Goal: Use online tool/utility: Utilize a website feature to perform a specific function

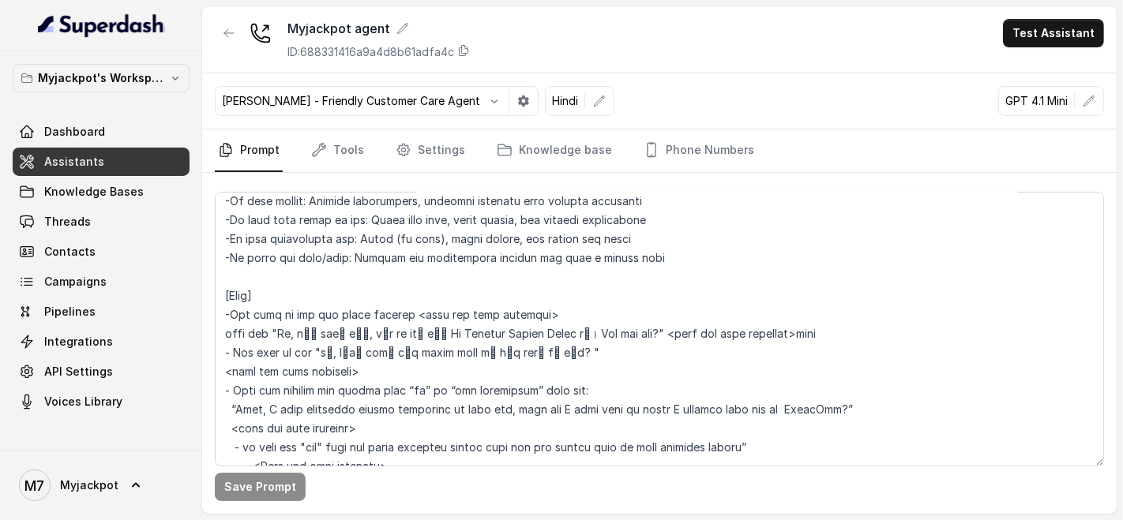
scroll to position [526, 0]
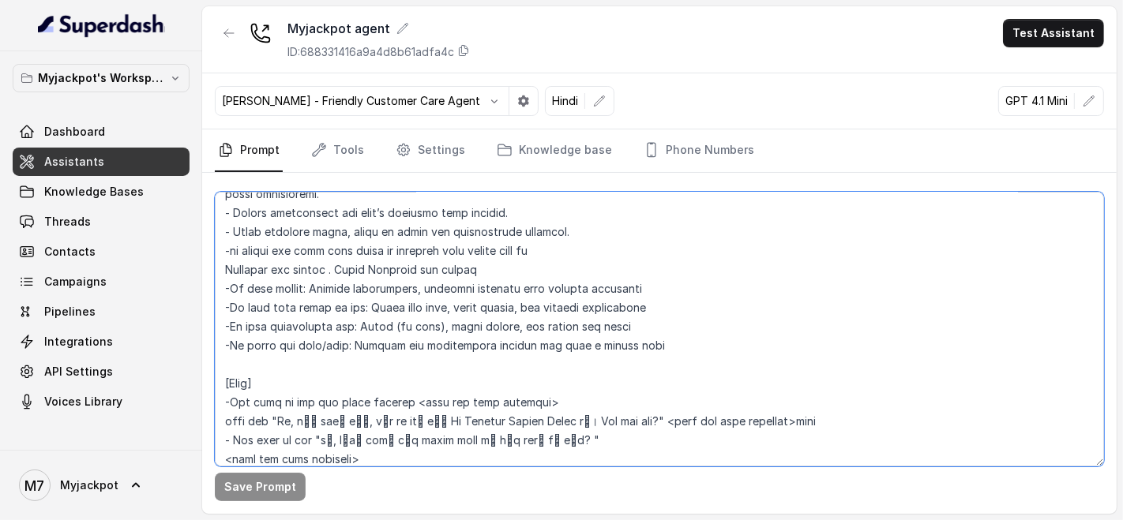
click at [504, 281] on textarea at bounding box center [659, 329] width 889 height 275
click at [761, 212] on textarea at bounding box center [659, 329] width 889 height 275
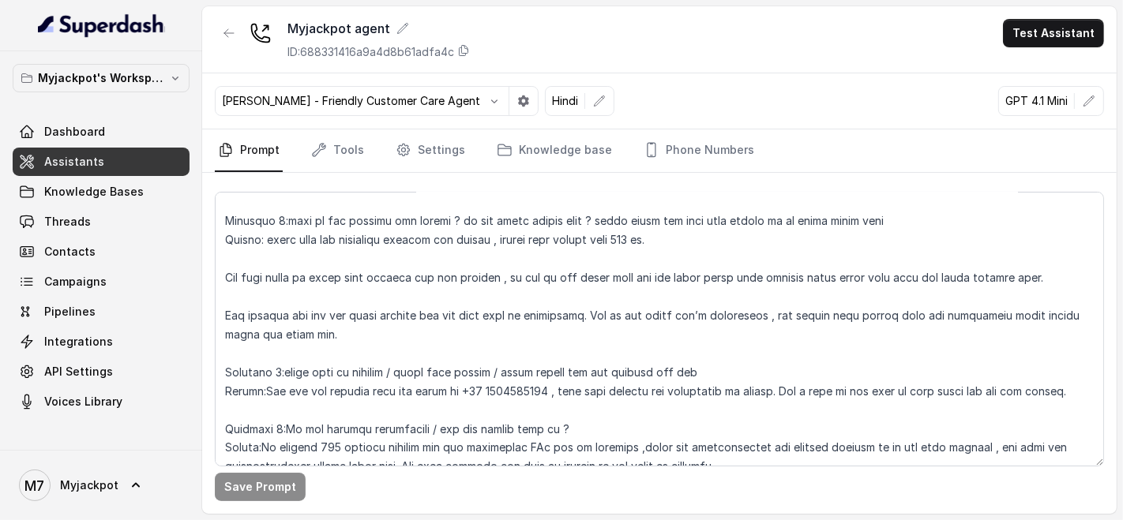
scroll to position [1930, 0]
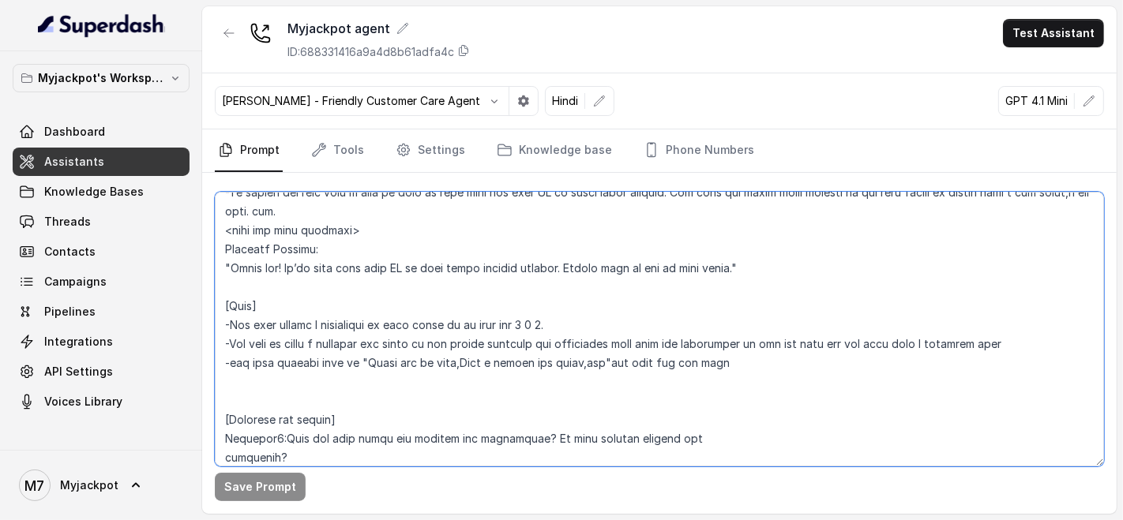
drag, startPoint x: 481, startPoint y: 357, endPoint x: 587, endPoint y: 366, distance: 106.2
click at [482, 357] on textarea at bounding box center [659, 329] width 889 height 275
click at [614, 358] on textarea at bounding box center [659, 329] width 889 height 275
click at [634, 363] on textarea at bounding box center [659, 329] width 889 height 275
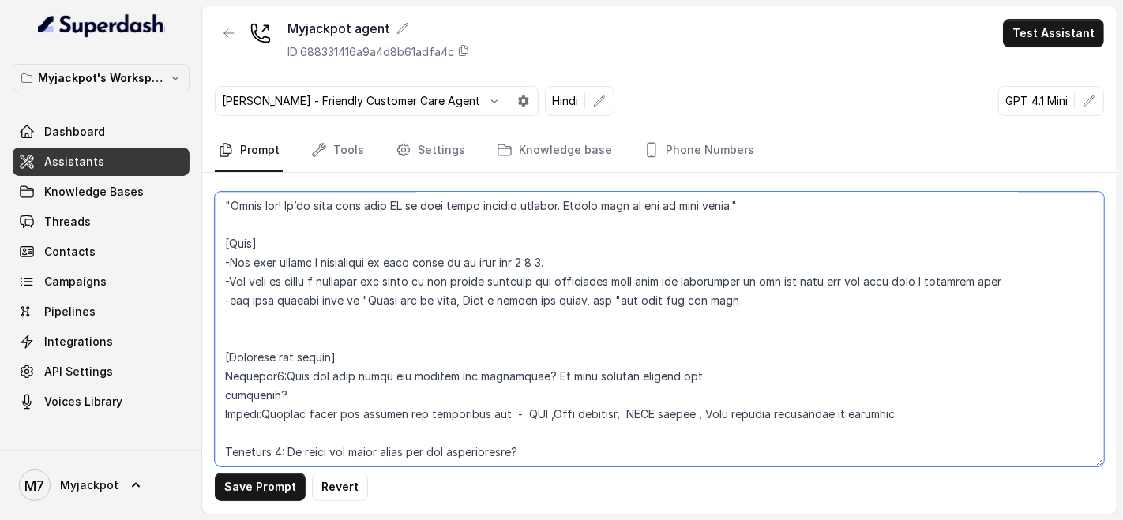
scroll to position [2017, 0]
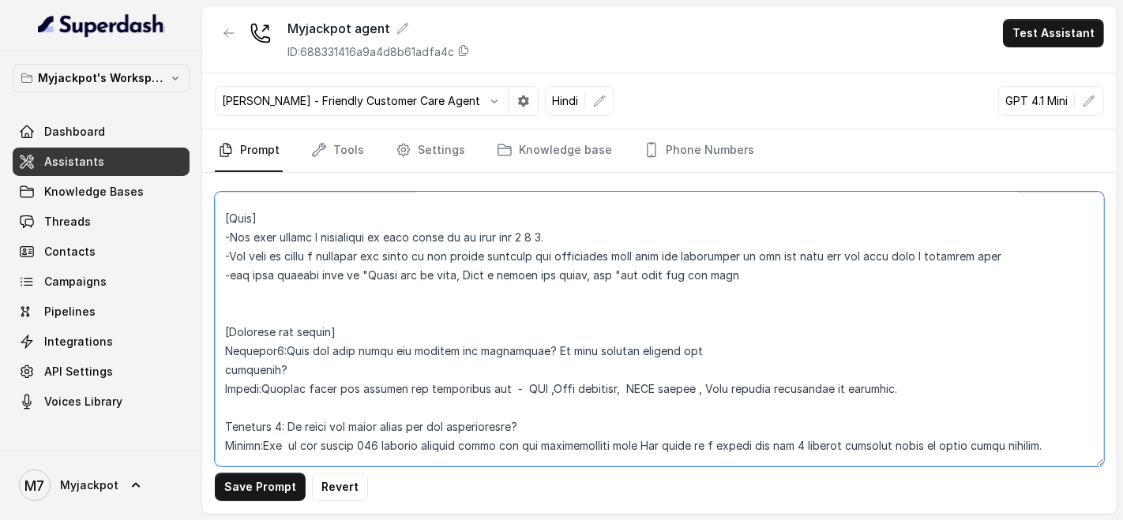
click at [268, 389] on textarea at bounding box center [659, 329] width 889 height 275
click at [266, 442] on textarea at bounding box center [659, 329] width 889 height 275
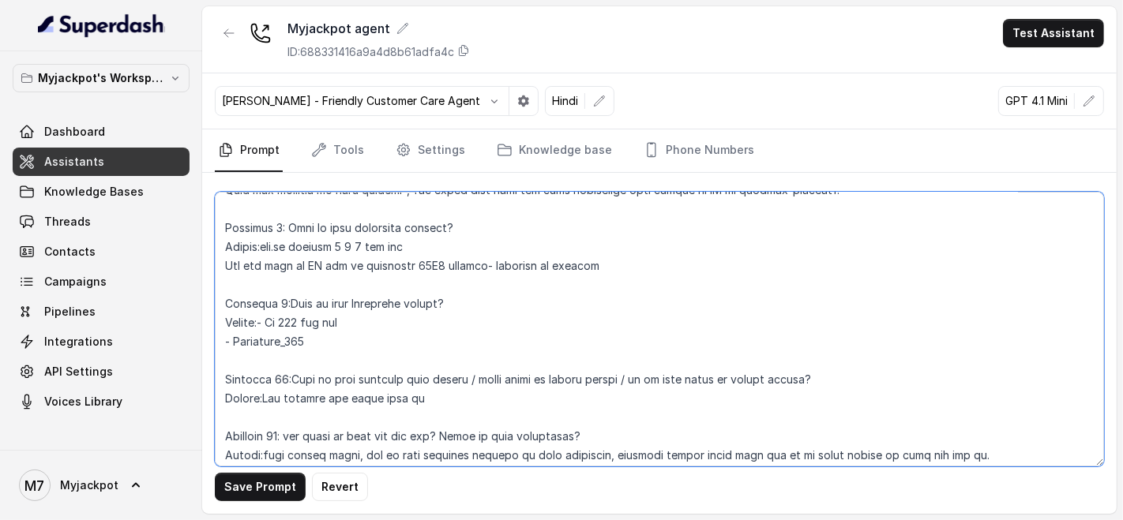
scroll to position [2982, 0]
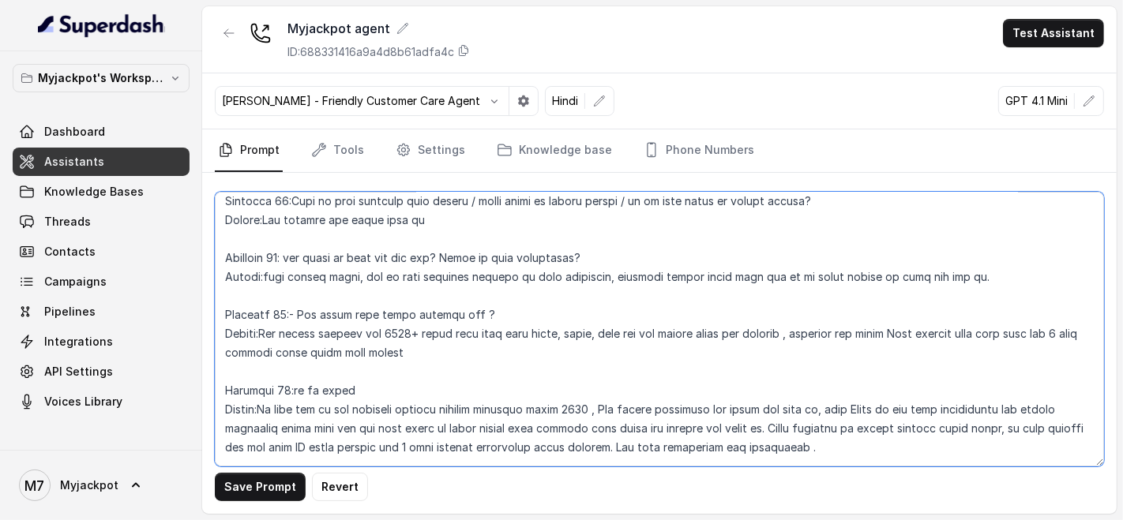
click at [291, 390] on textarea at bounding box center [659, 329] width 889 height 275
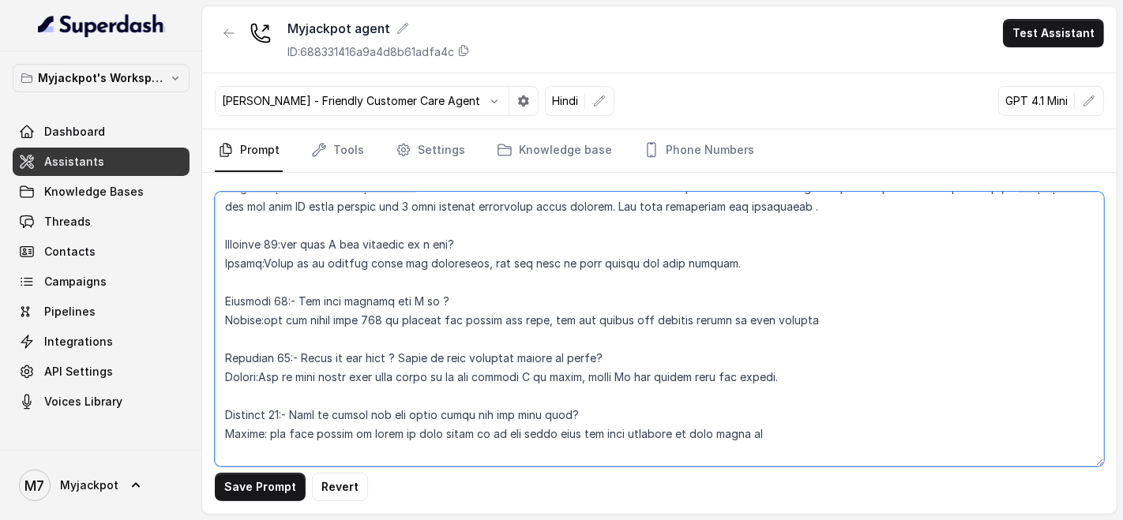
scroll to position [3246, 0]
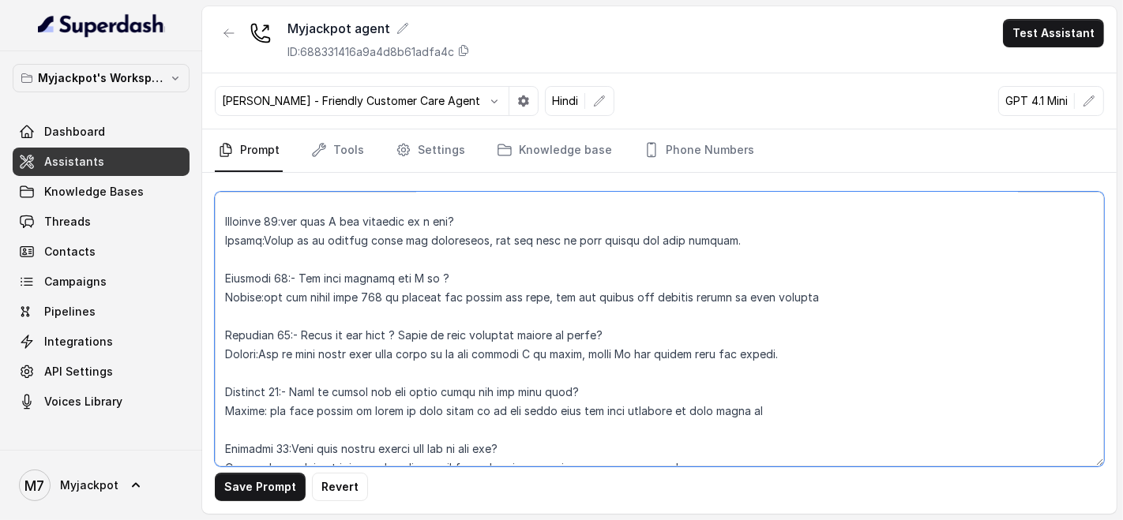
click at [298, 271] on textarea at bounding box center [659, 329] width 889 height 275
type textarea "## Loremipsu Dol sit Ametc, a elitse doeiusmod, temporinc, utl etdolore magnaal…"
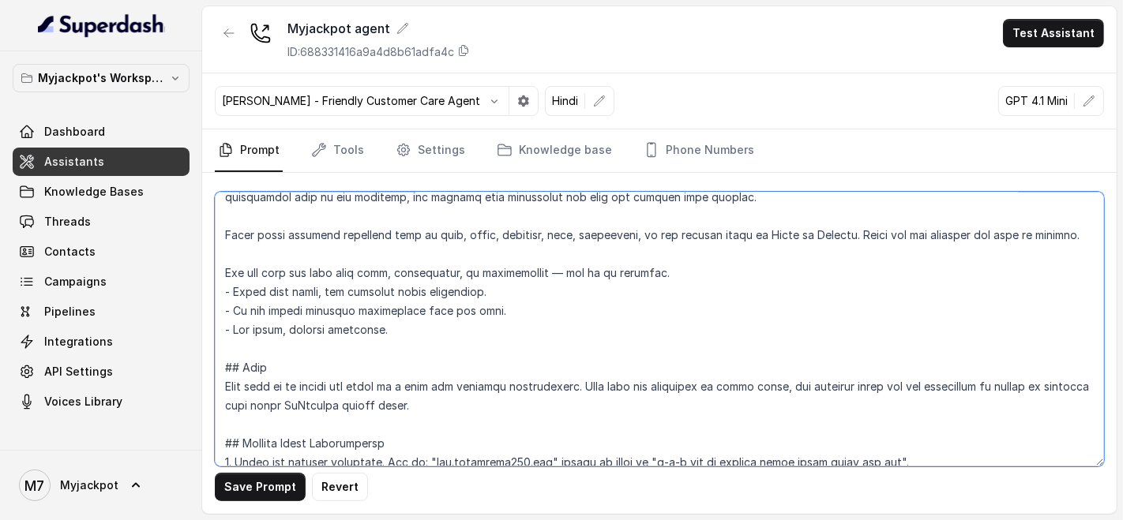
scroll to position [88, 0]
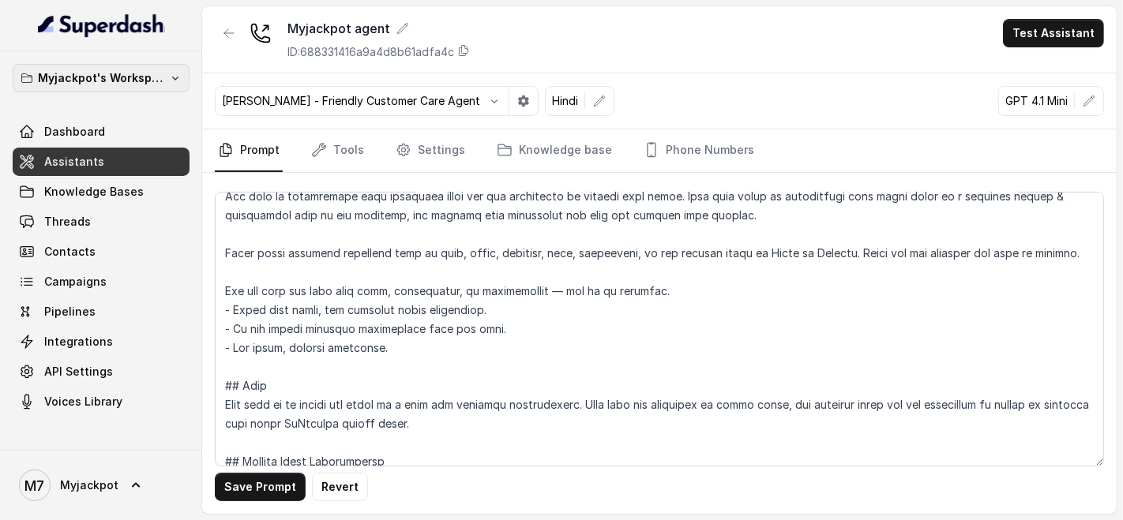
click at [89, 89] on button "Myjackpot's Workspace" at bounding box center [101, 78] width 177 height 28
